Goal: Find specific page/section

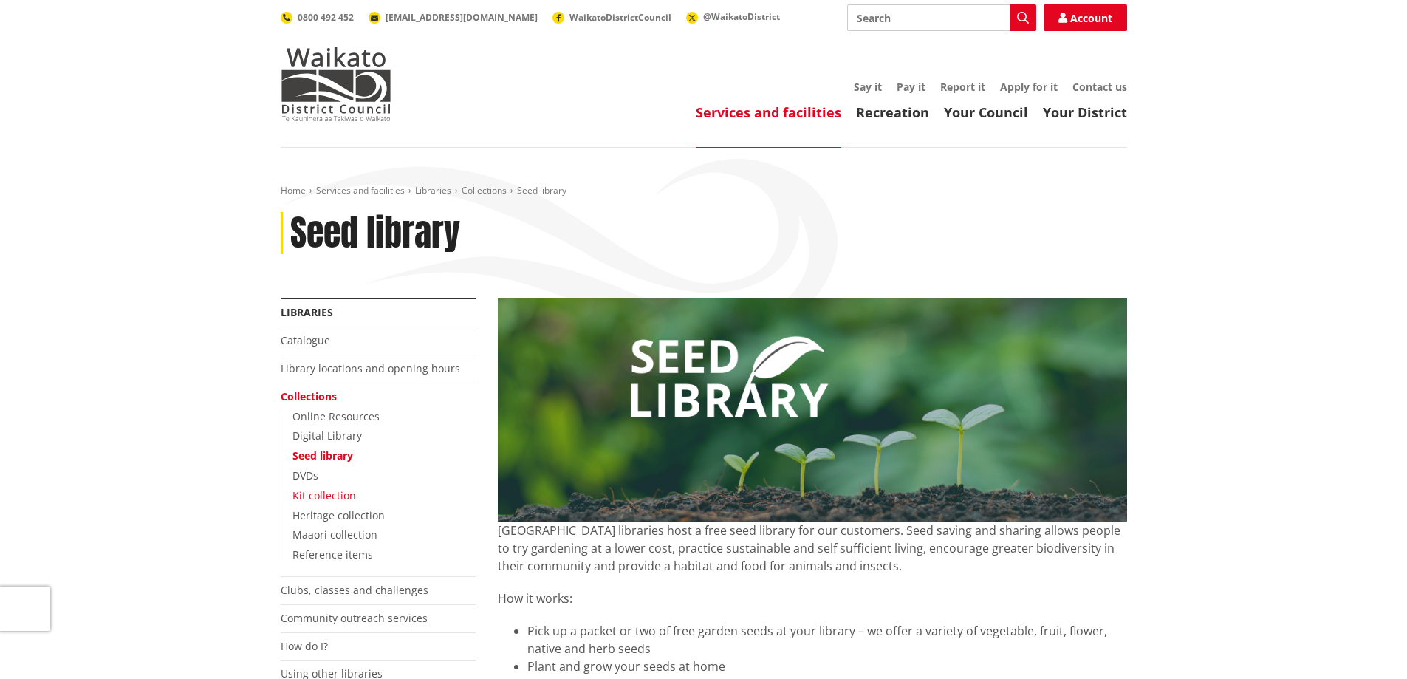
click at [338, 497] on link "Kit collection" at bounding box center [324, 495] width 64 height 14
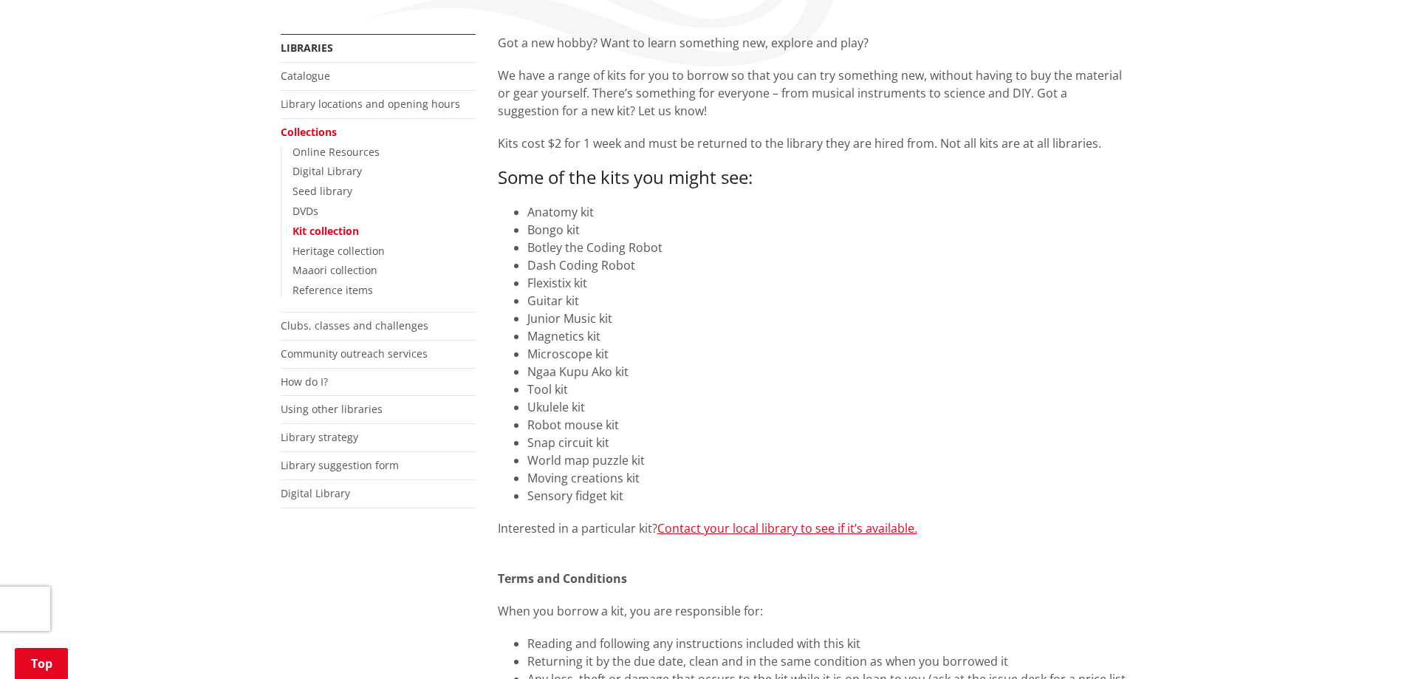
scroll to position [271, 0]
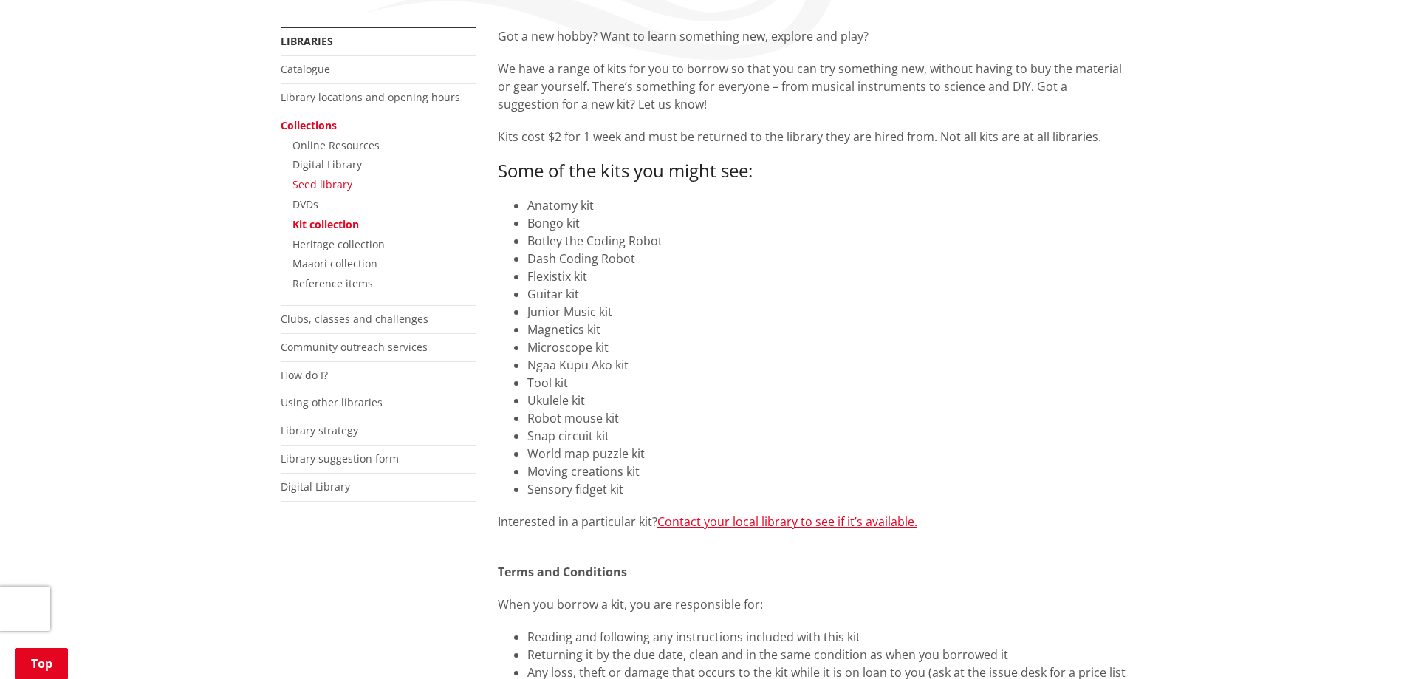
click at [325, 185] on link "Seed library" at bounding box center [322, 184] width 60 height 14
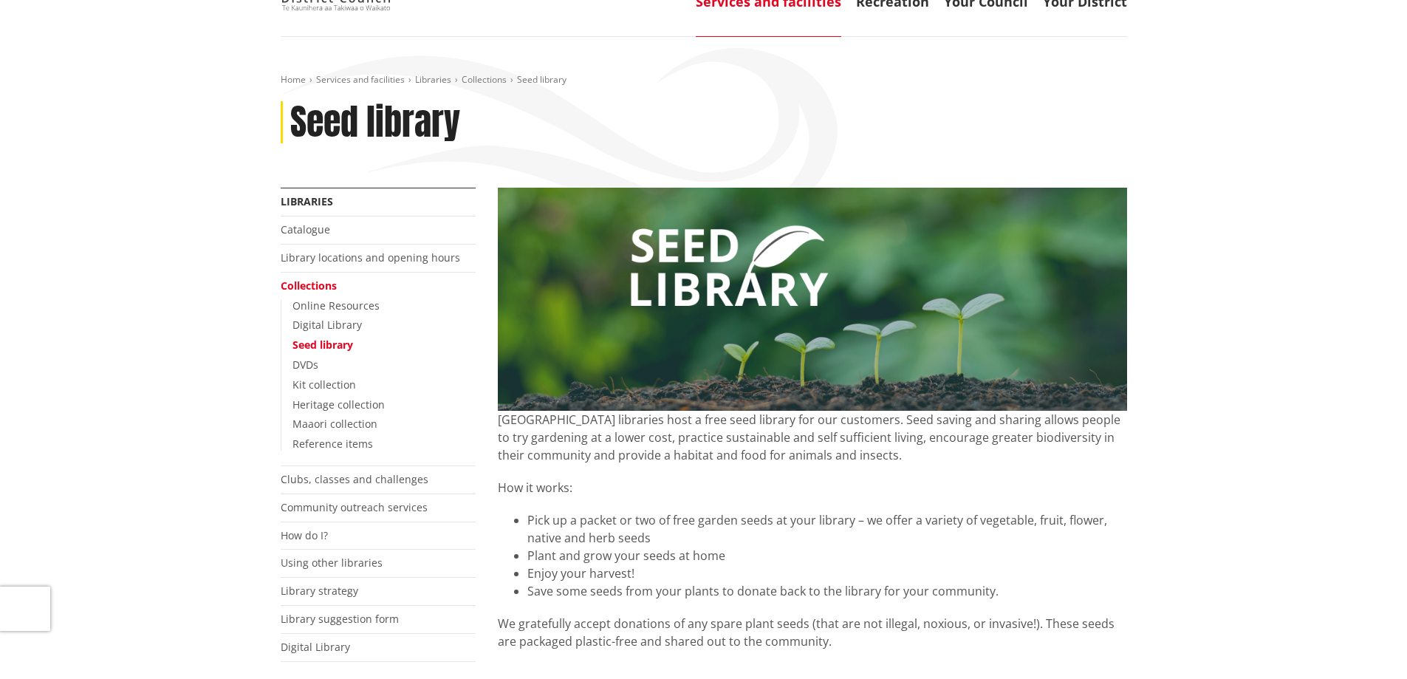
scroll to position [123, 0]
